Goal: Information Seeking & Learning: Learn about a topic

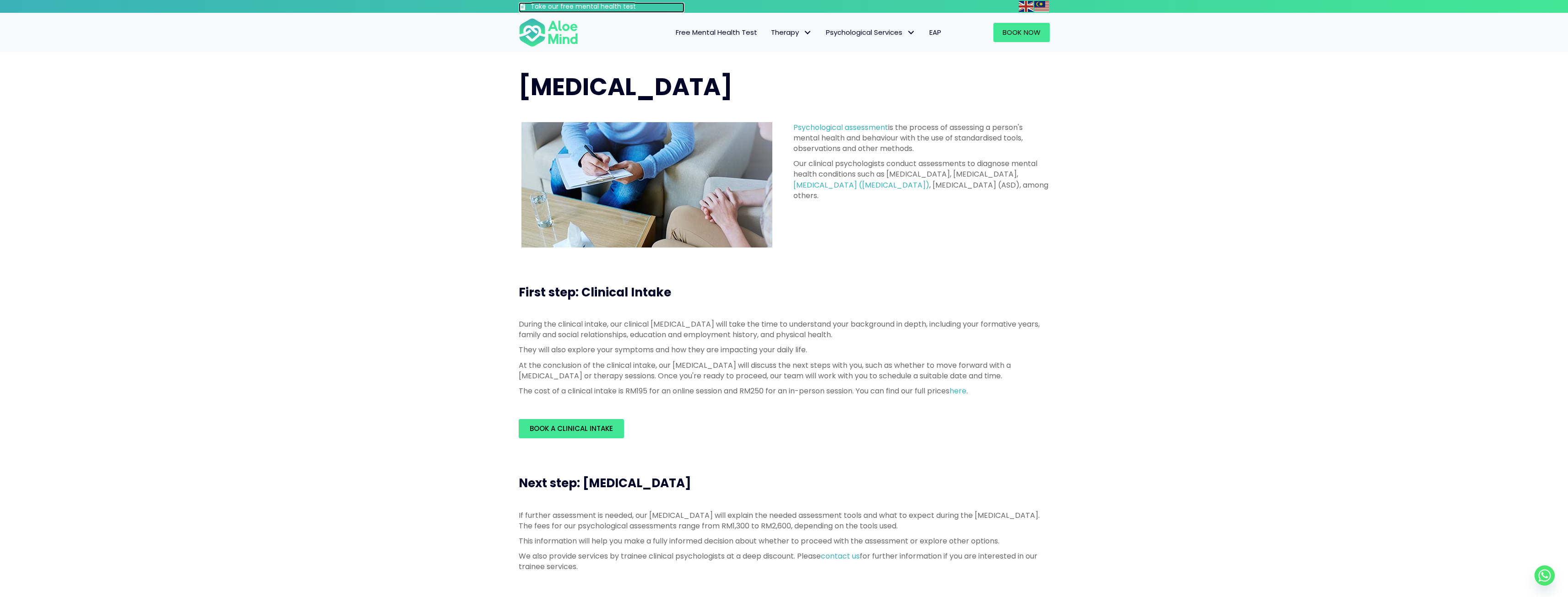
click at [580, 4] on h3 "Take our free mental health test" at bounding box center [607, 6] width 154 height 9
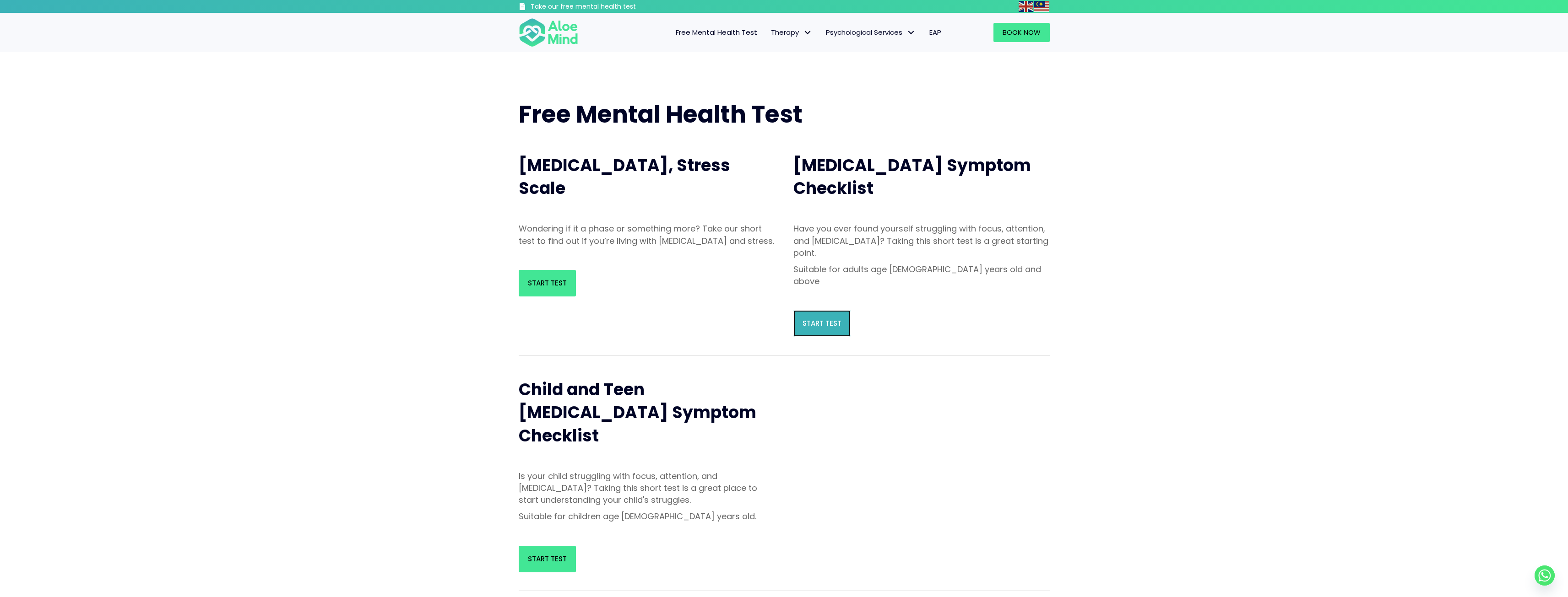
click at [821, 311] on link "Start Test" at bounding box center [822, 324] width 57 height 26
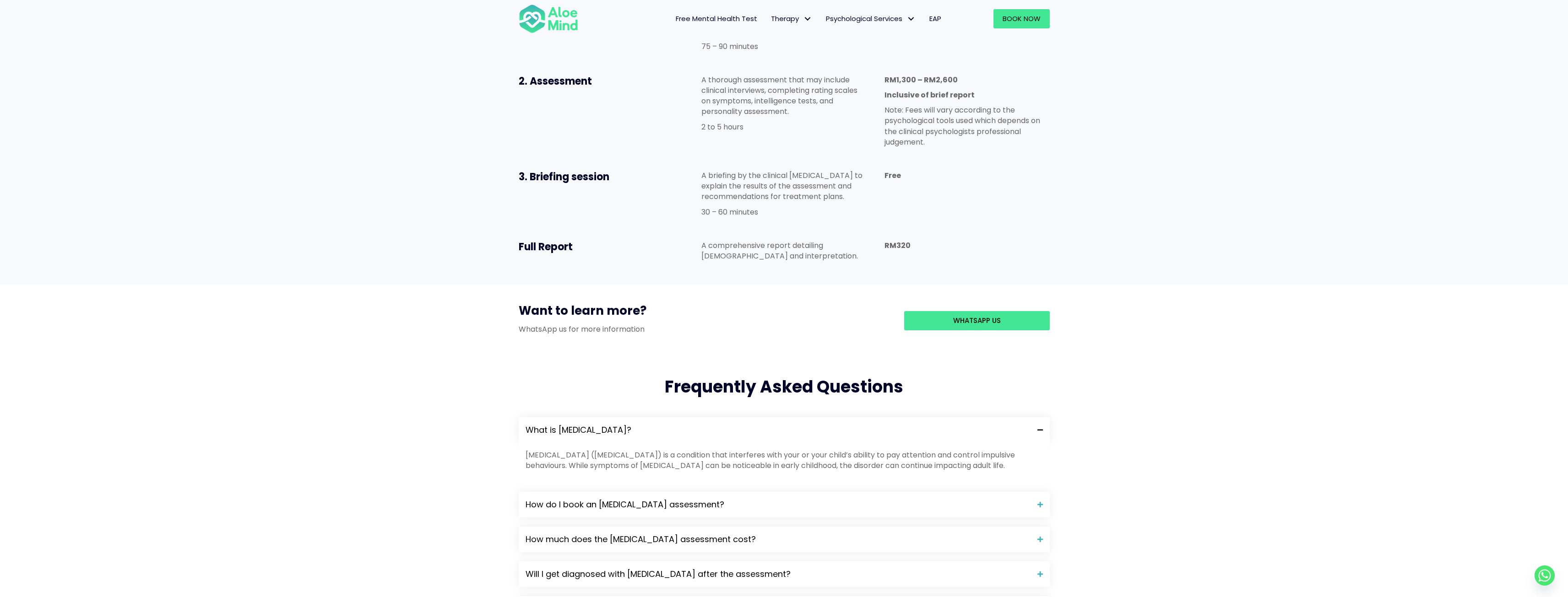
scroll to position [732, 0]
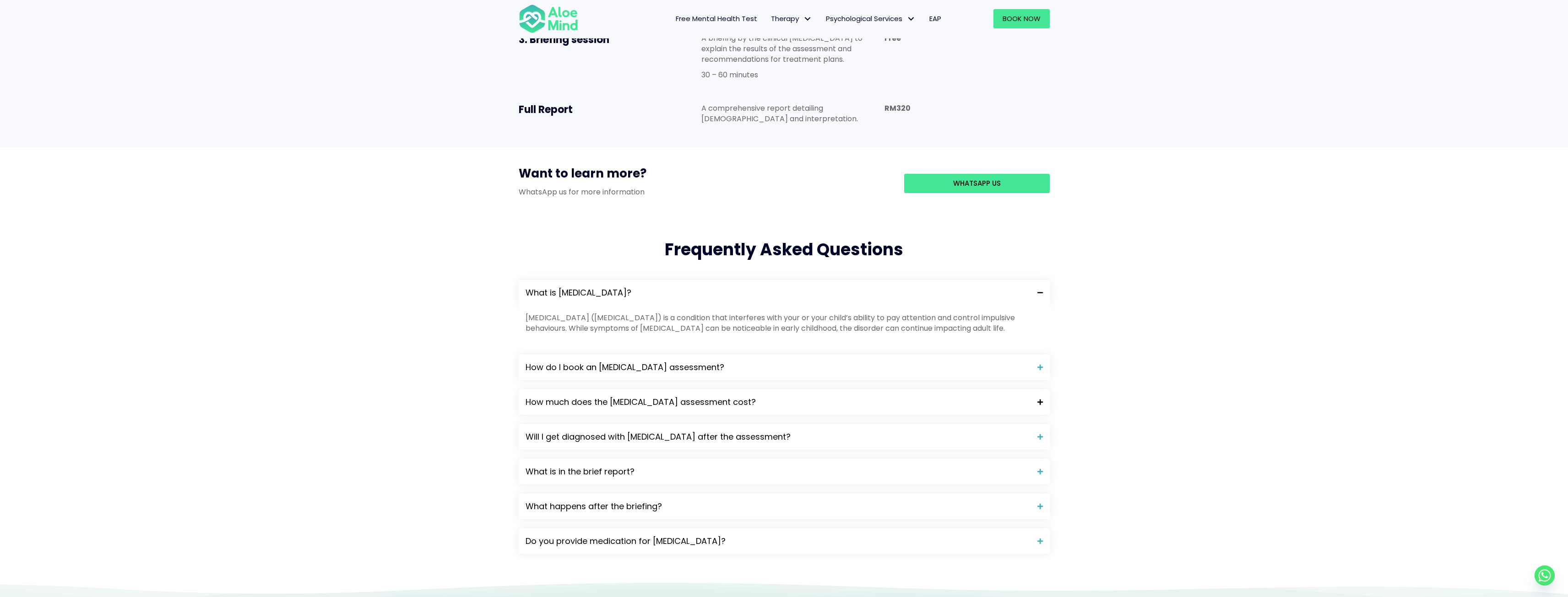
click at [704, 397] on span "How much does the [MEDICAL_DATA] assessment cost?" at bounding box center [778, 402] width 505 height 12
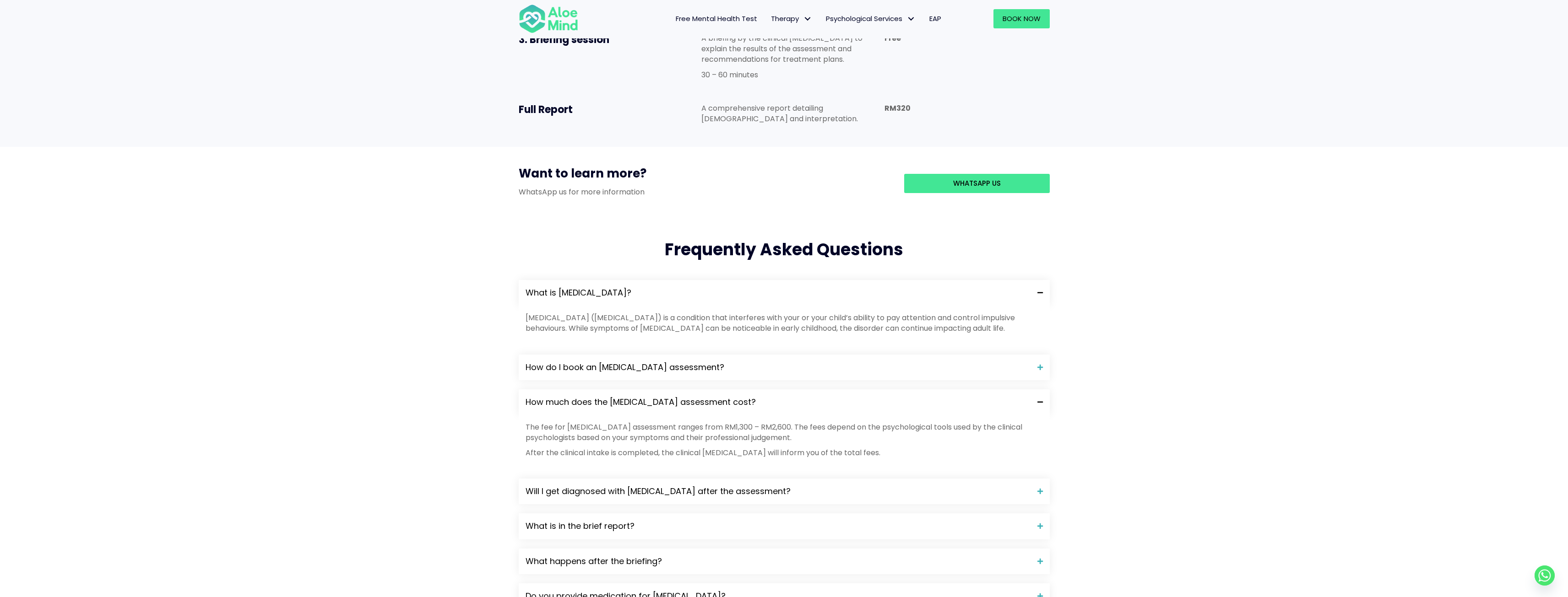
click at [704, 397] on span "How much does the [MEDICAL_DATA] assessment cost?" at bounding box center [778, 402] width 505 height 12
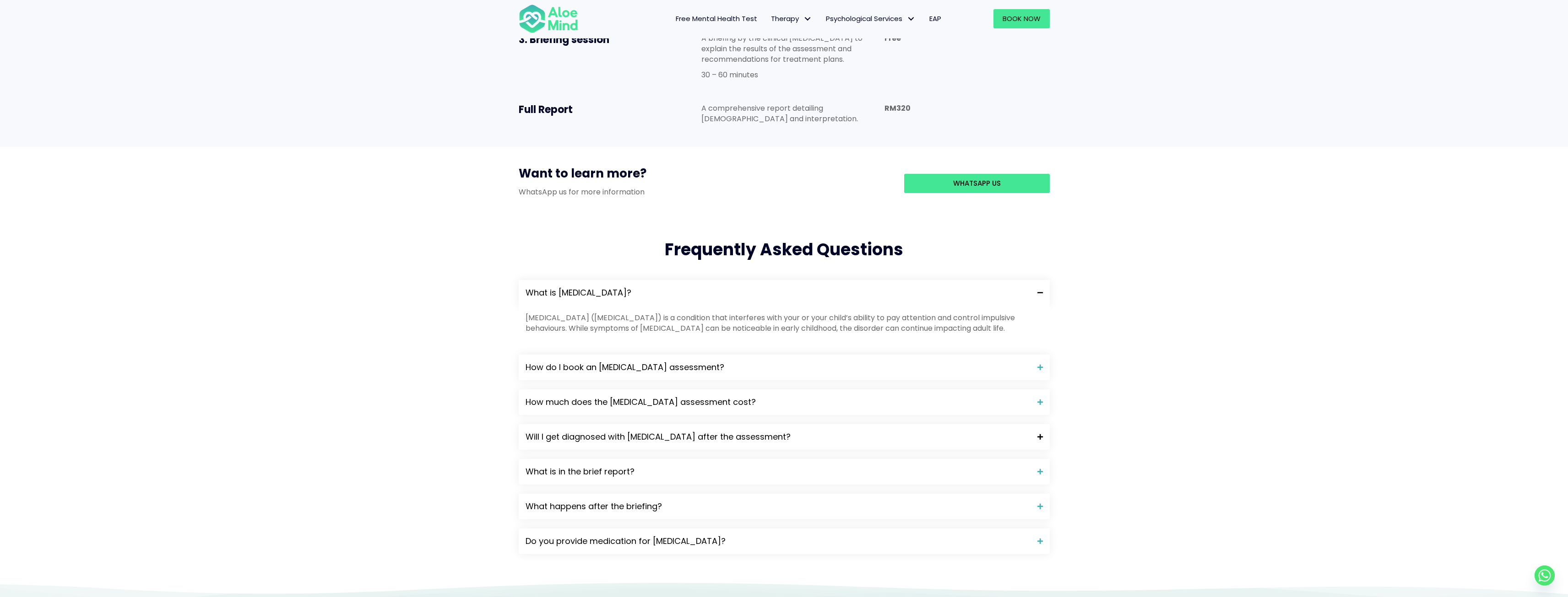
click at [737, 431] on span "Will I get diagnosed with [MEDICAL_DATA] after the assessment?" at bounding box center [778, 437] width 505 height 12
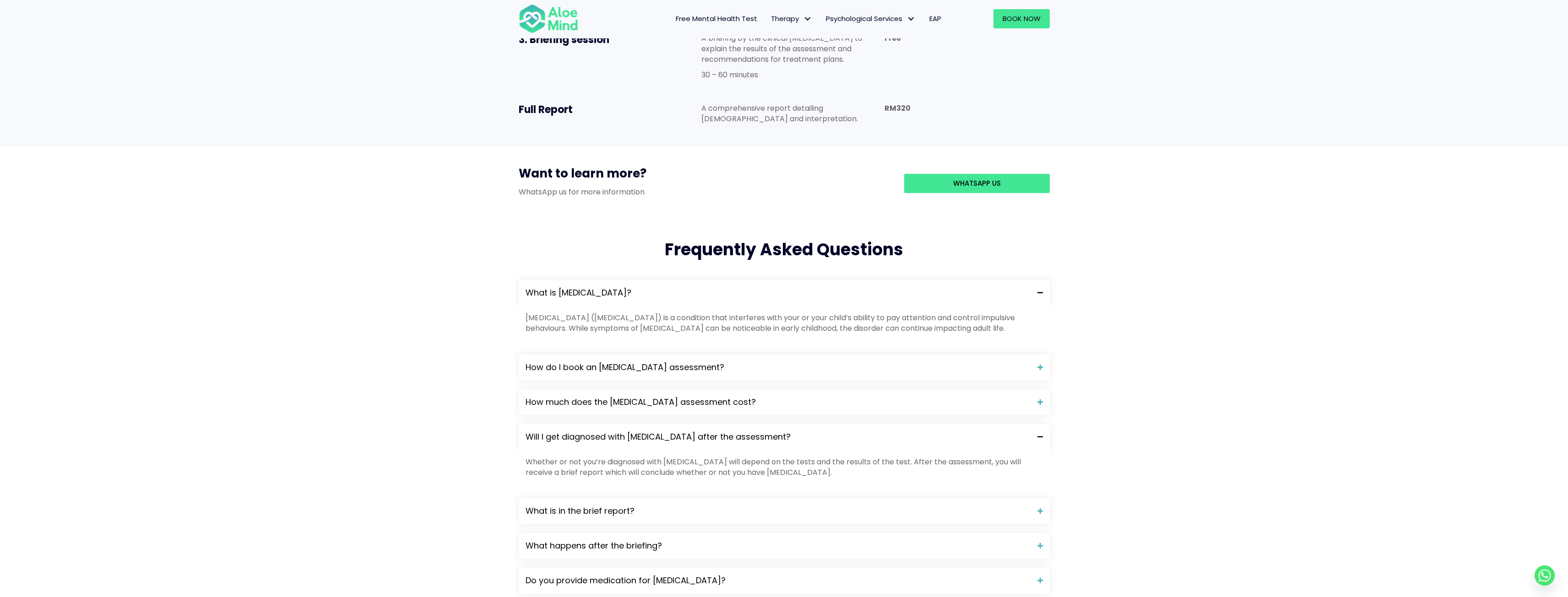
click at [743, 431] on span "Will I get diagnosed with [MEDICAL_DATA] after the assessment?" at bounding box center [778, 437] width 505 height 12
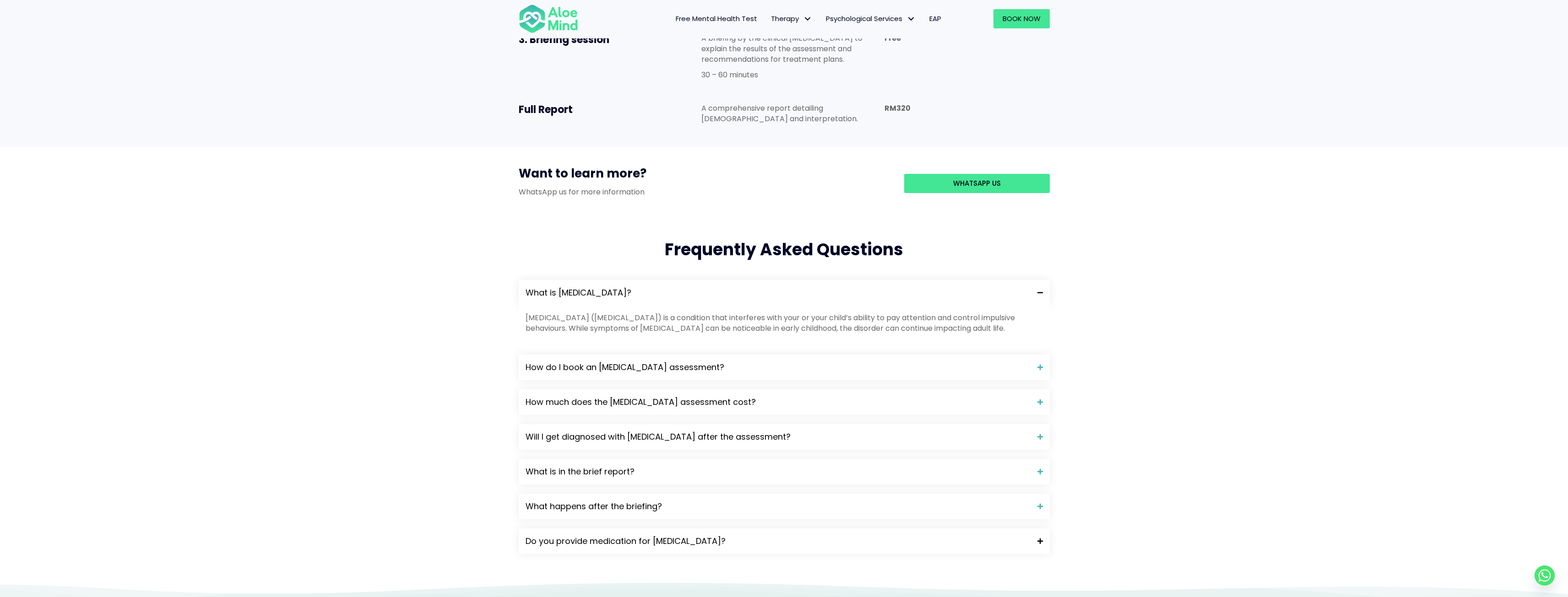
click at [736, 535] on span "Do you provide medication for [MEDICAL_DATA]?" at bounding box center [778, 541] width 505 height 12
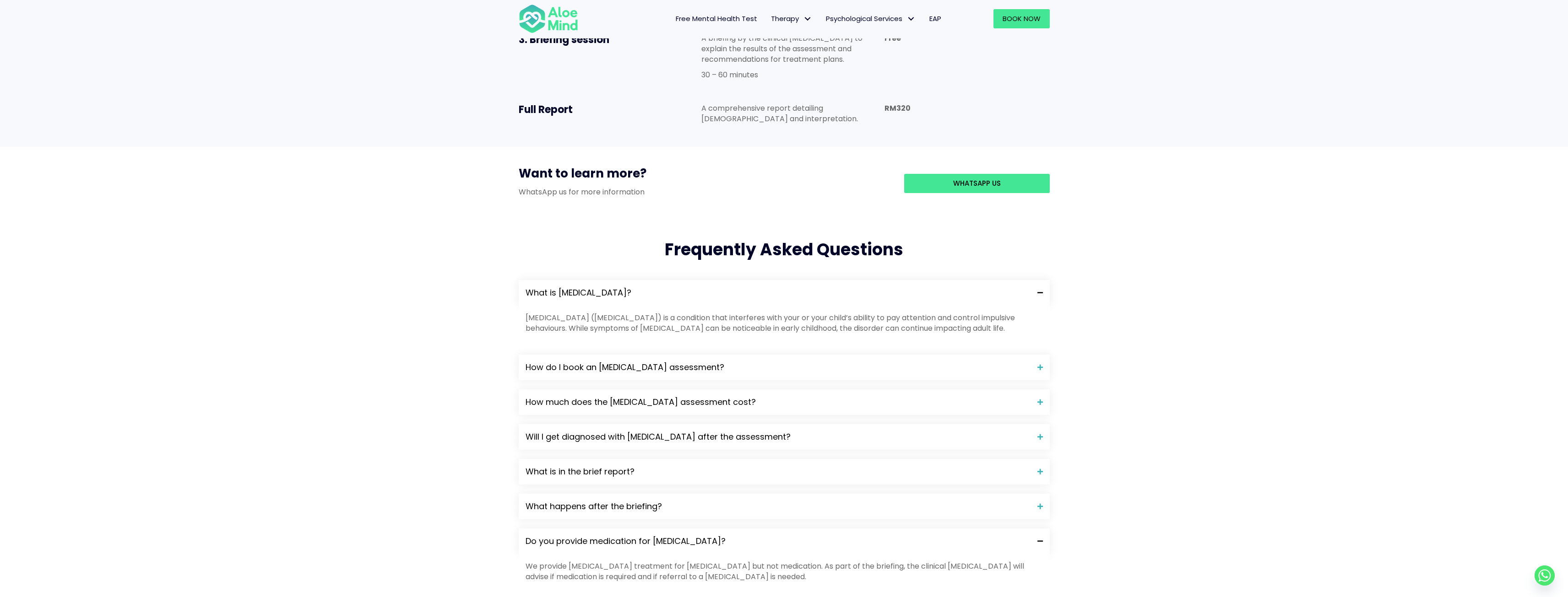
click at [736, 535] on span "Do you provide medication for [MEDICAL_DATA]?" at bounding box center [778, 541] width 505 height 12
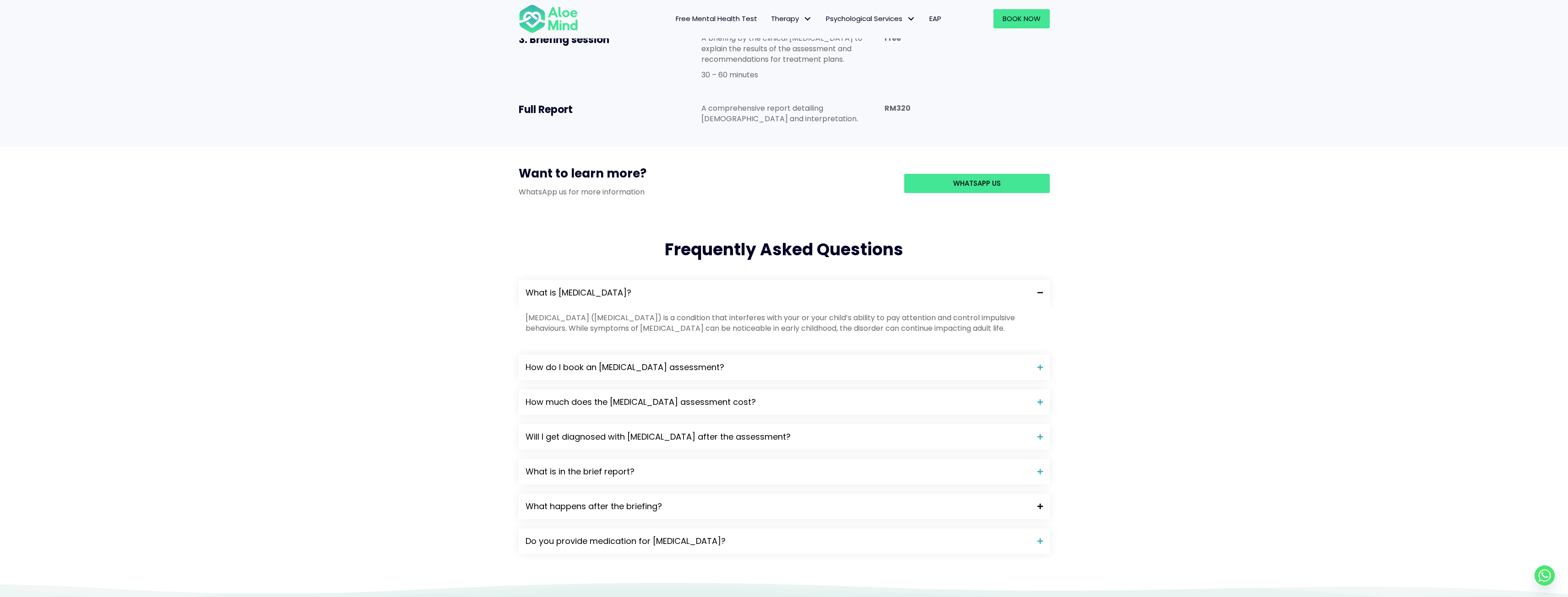
click at [719, 500] on span "What happens after the briefing?" at bounding box center [778, 506] width 505 height 12
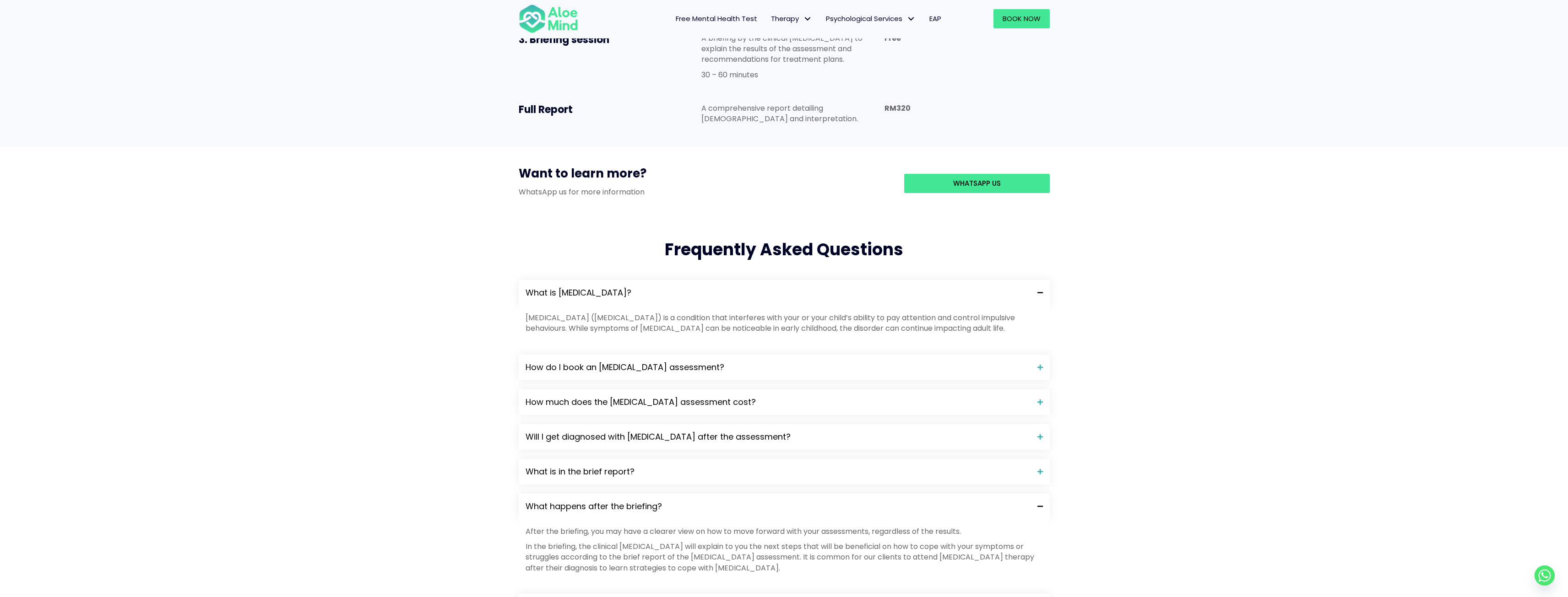
click at [689, 500] on span "What happens after the briefing?" at bounding box center [778, 506] width 505 height 12
click at [676, 466] on span "What is in the brief report?" at bounding box center [778, 472] width 505 height 12
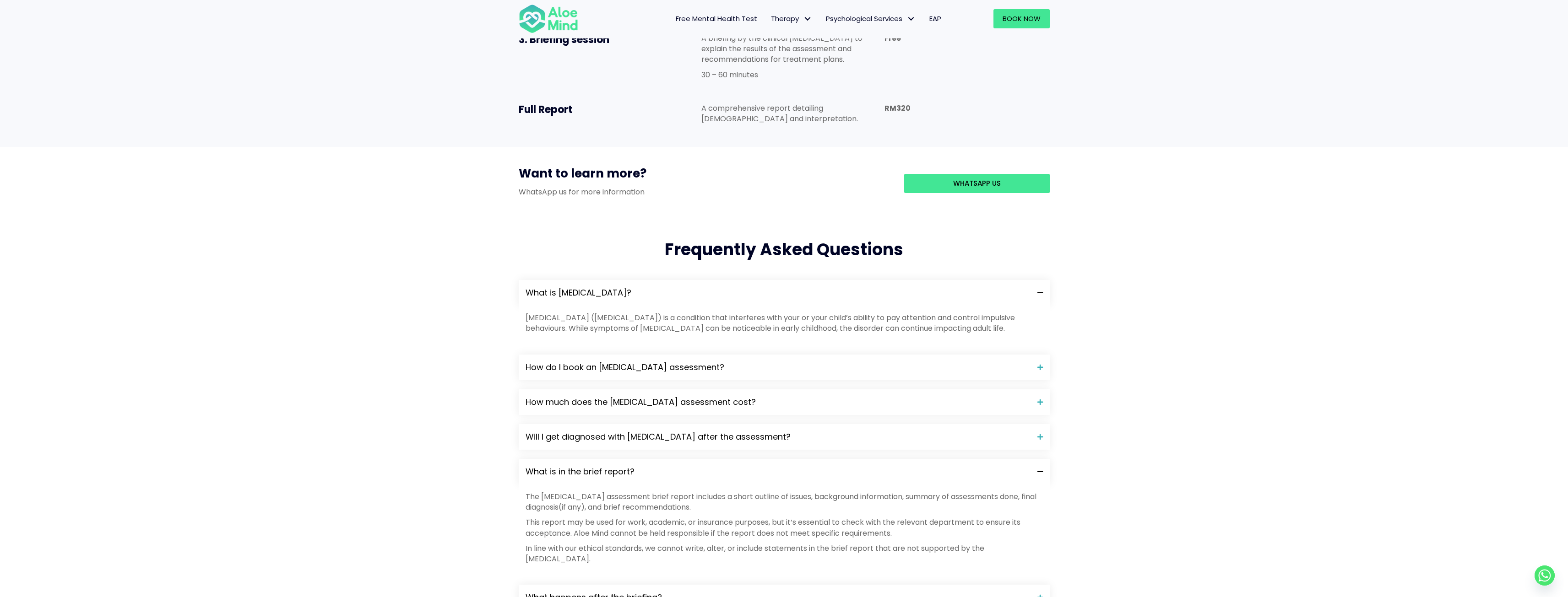
click at [671, 466] on span "What is in the brief report?" at bounding box center [778, 472] width 505 height 12
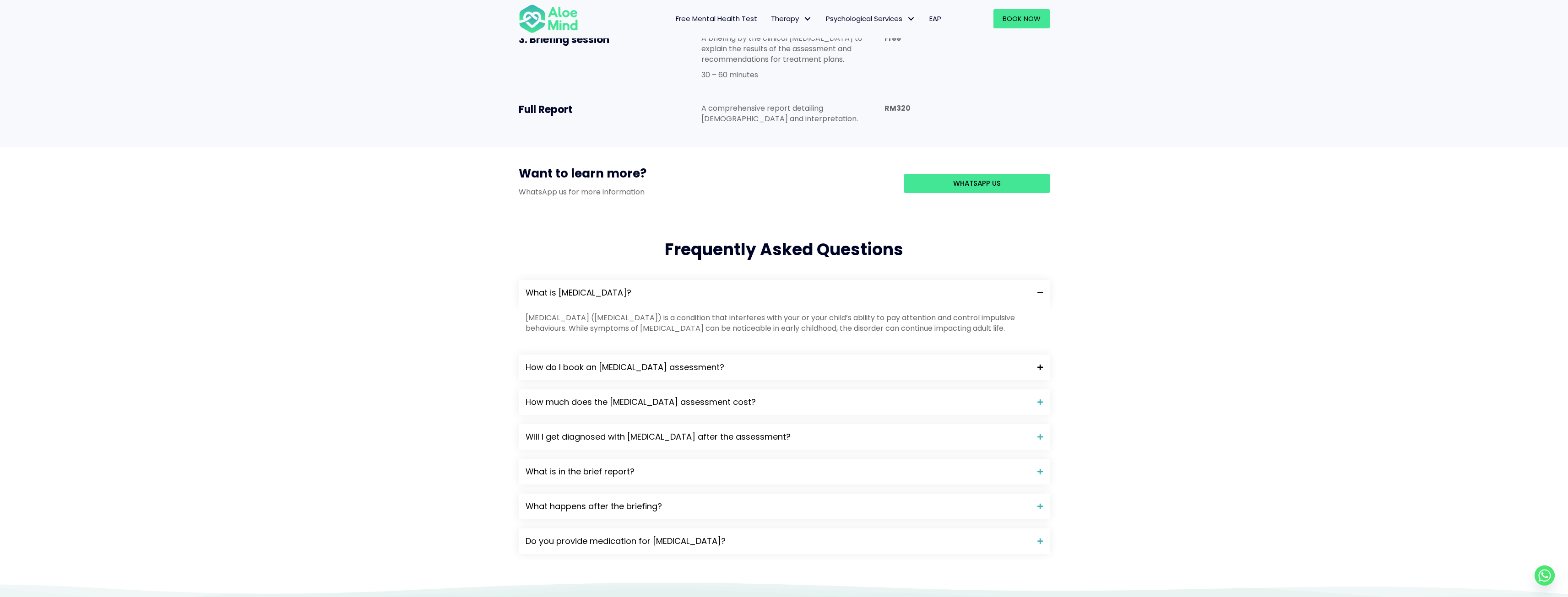
click at [691, 355] on div "How do I book an [MEDICAL_DATA] assessment?" at bounding box center [784, 368] width 531 height 26
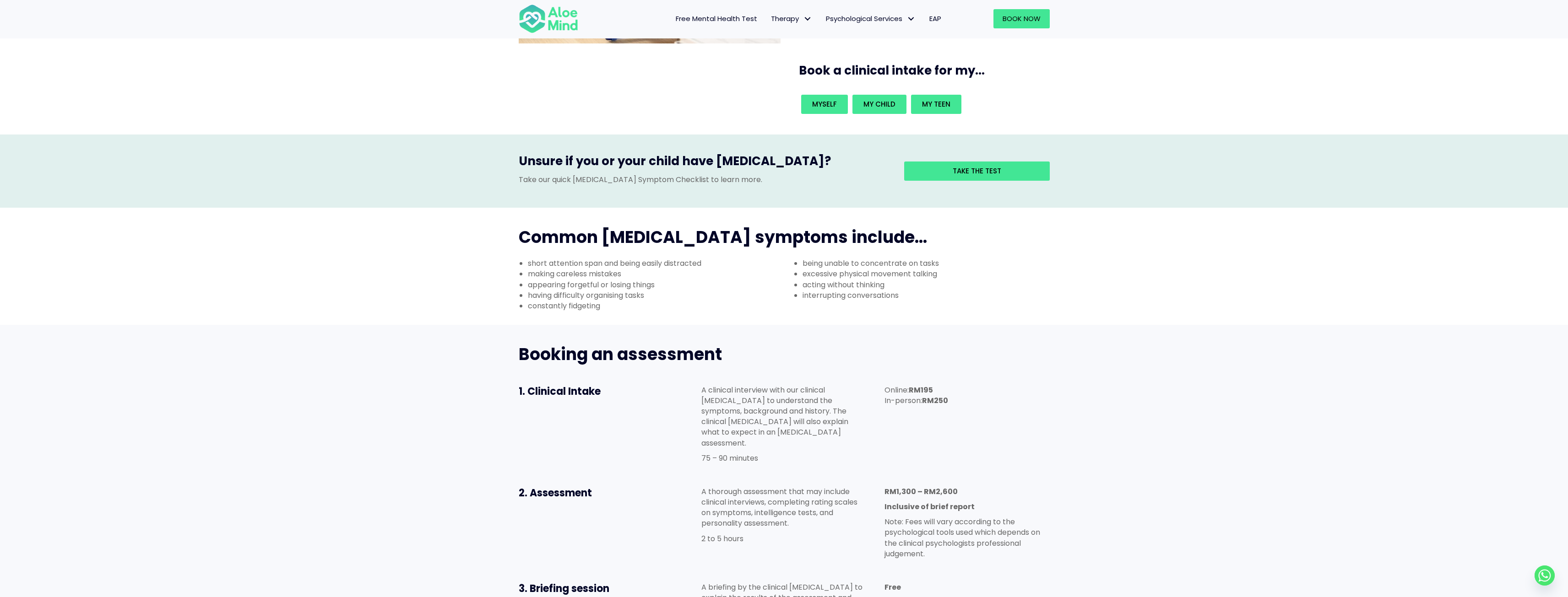
scroll to position [0, 0]
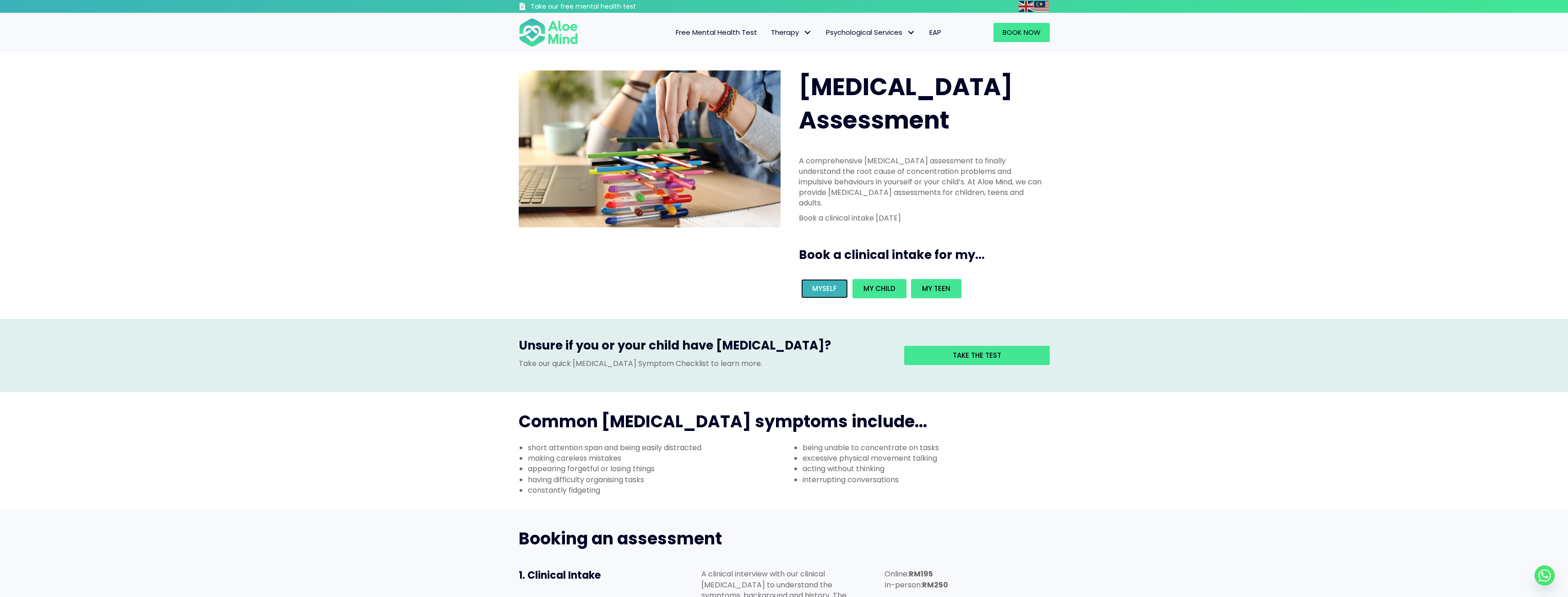
click at [819, 283] on span "Myself" at bounding box center [824, 288] width 25 height 9
